Goal: Task Accomplishment & Management: Manage account settings

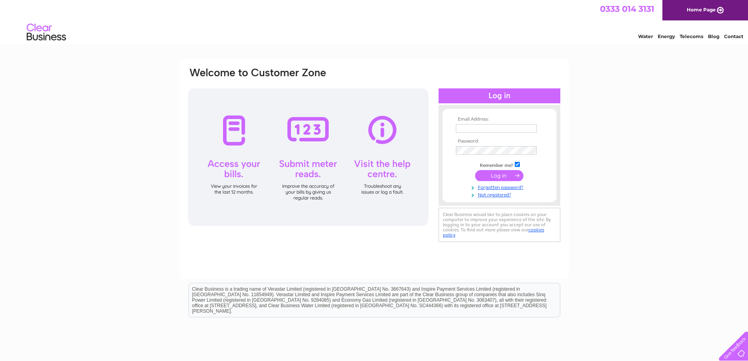
click at [500, 126] on input "text" at bounding box center [496, 128] width 81 height 9
type input "[PERSON_NAME][EMAIL_ADDRESS][DOMAIN_NAME]"
click at [500, 173] on input "submit" at bounding box center [499, 176] width 48 height 11
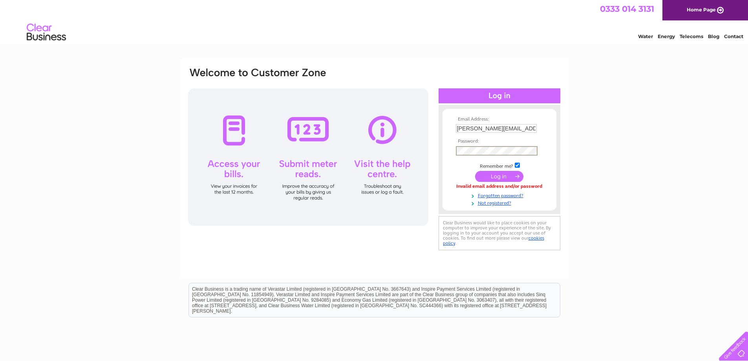
click at [496, 173] on input "submit" at bounding box center [499, 176] width 48 height 11
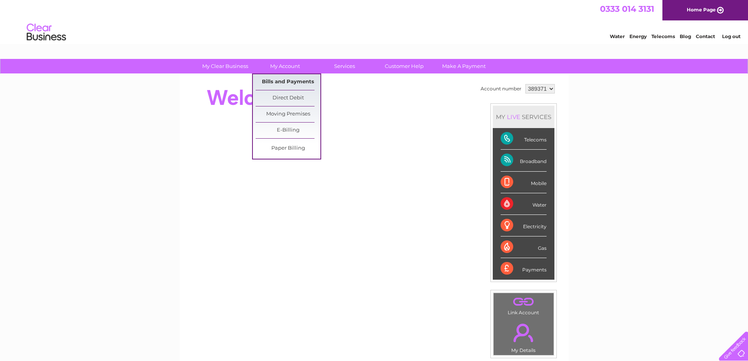
click at [292, 82] on link "Bills and Payments" at bounding box center [287, 82] width 65 height 16
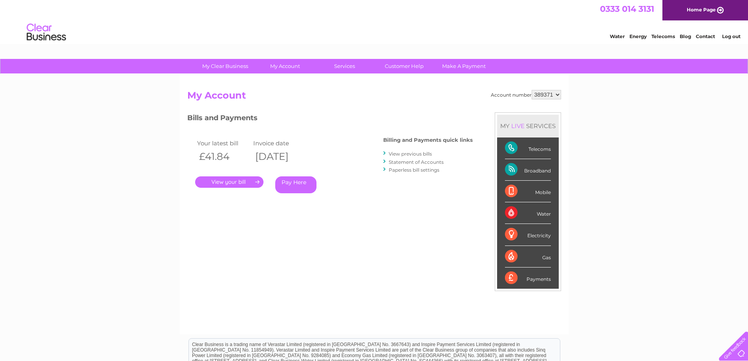
click at [241, 181] on link "." at bounding box center [229, 181] width 68 height 11
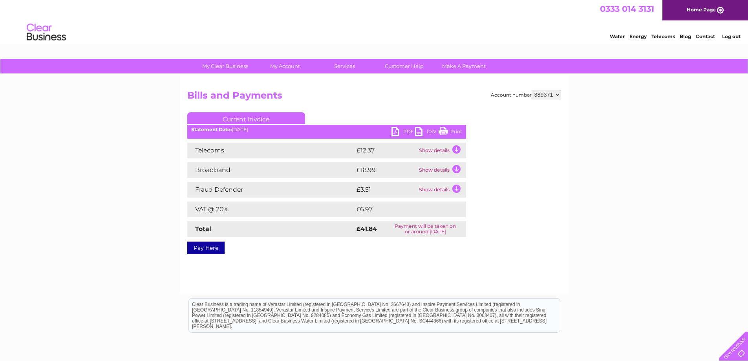
click at [396, 132] on link "PDF" at bounding box center [403, 132] width 24 height 11
